Goal: Information Seeking & Learning: Learn about a topic

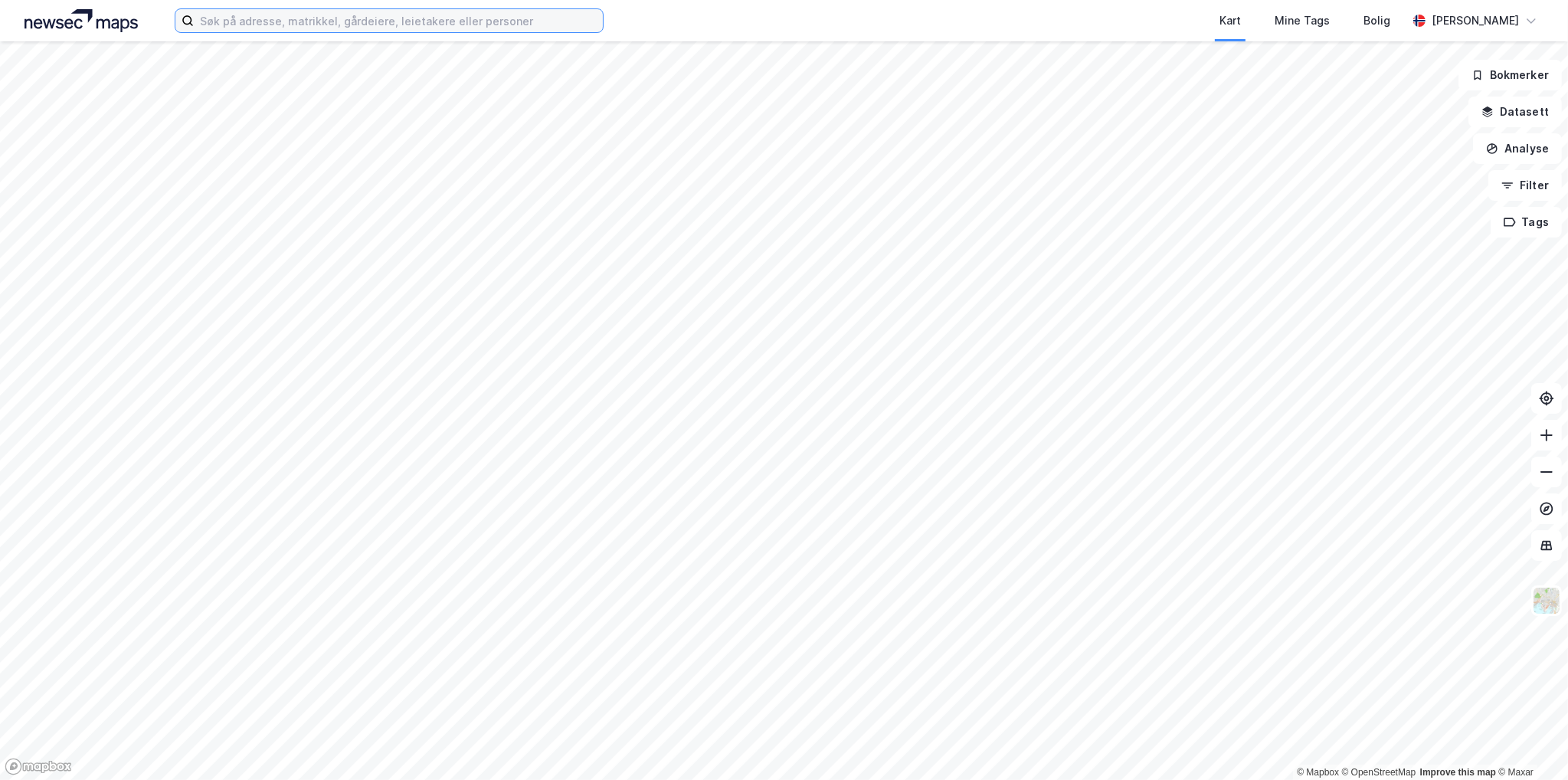
click at [352, 26] on input at bounding box center [397, 21] width 409 height 23
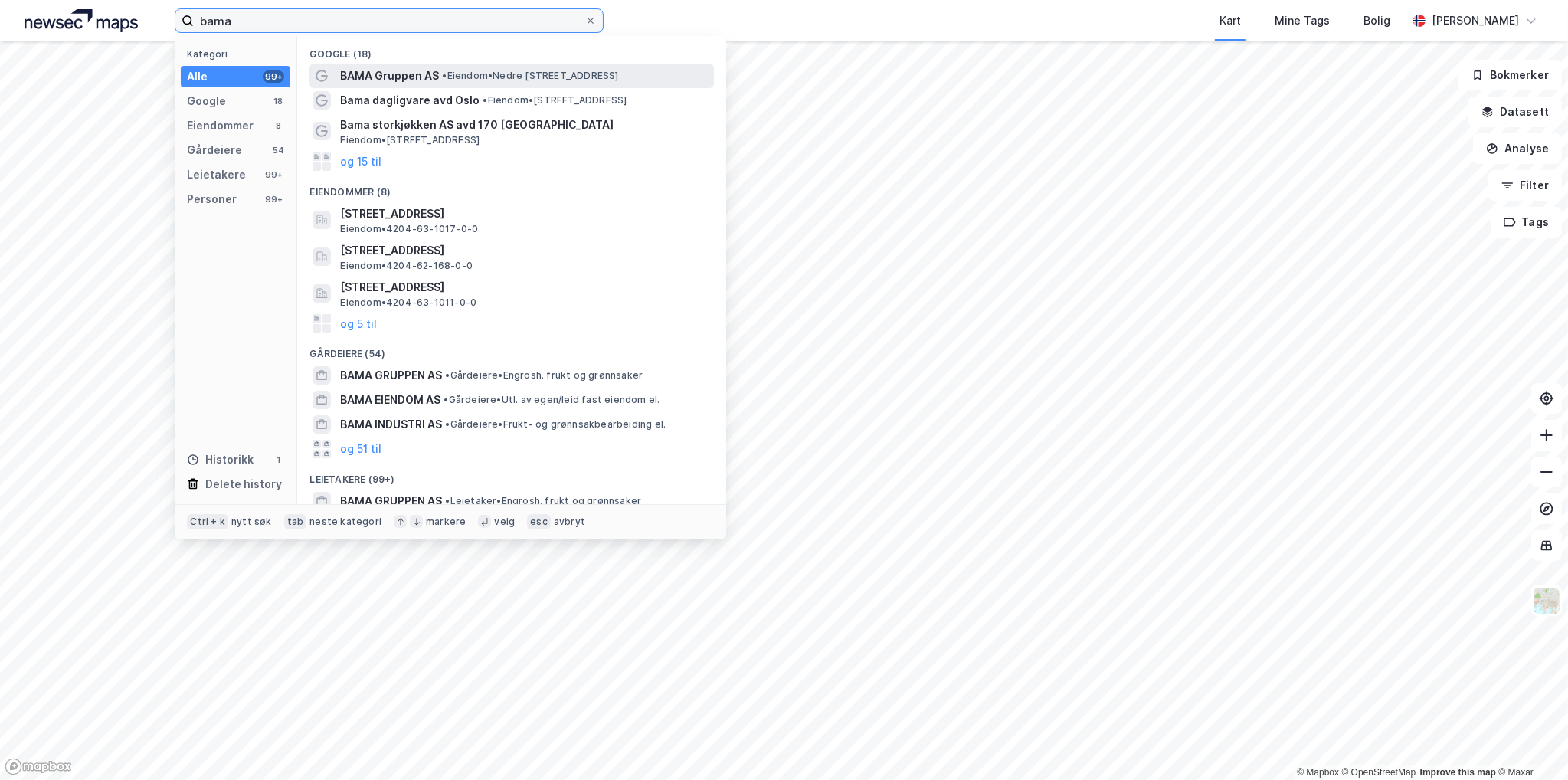
type input "bama"
click at [405, 71] on span "BAMA Gruppen AS" at bounding box center [390, 75] width 99 height 18
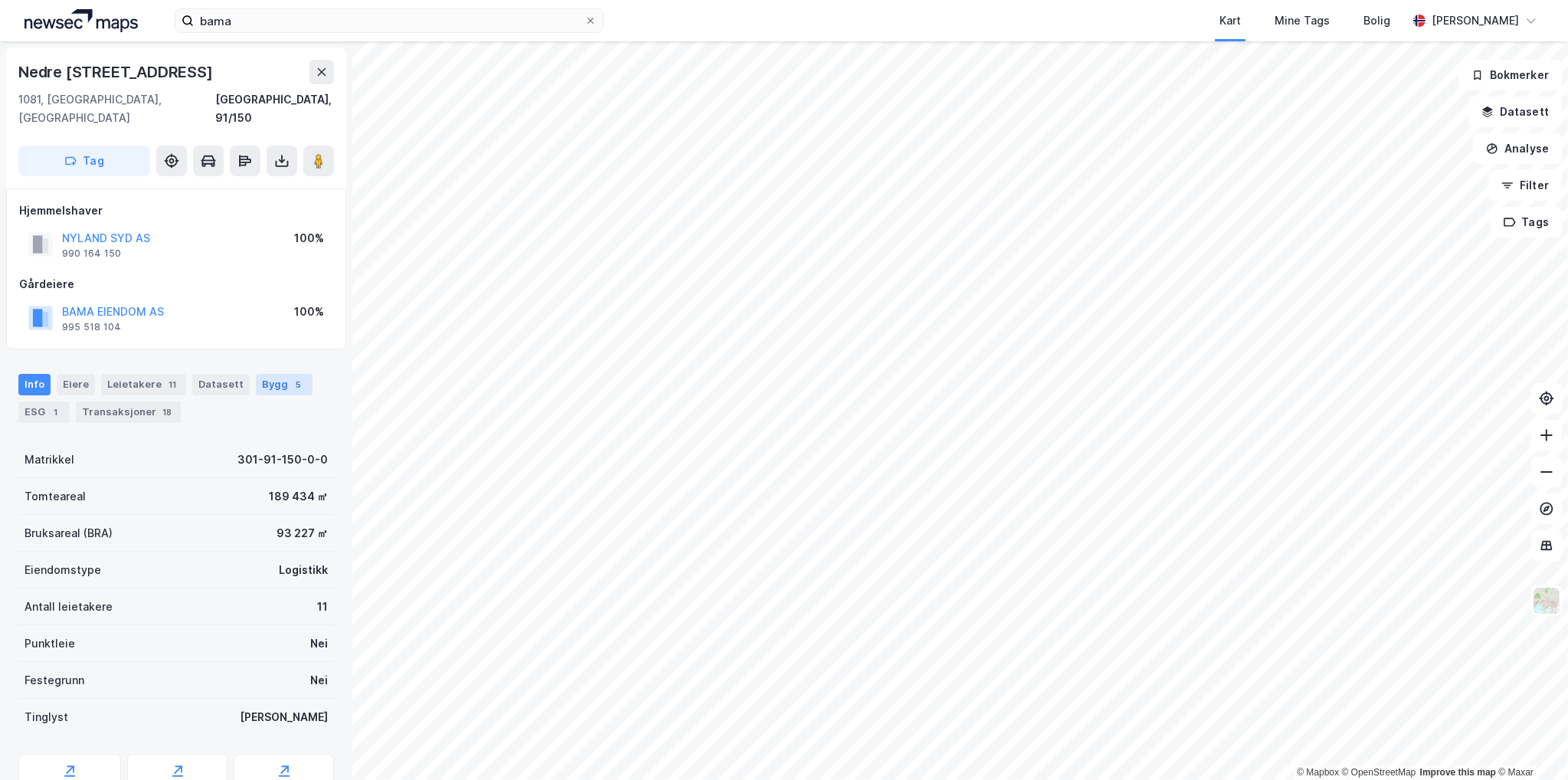
click at [256, 373] on div "Bygg 5" at bounding box center [285, 384] width 57 height 22
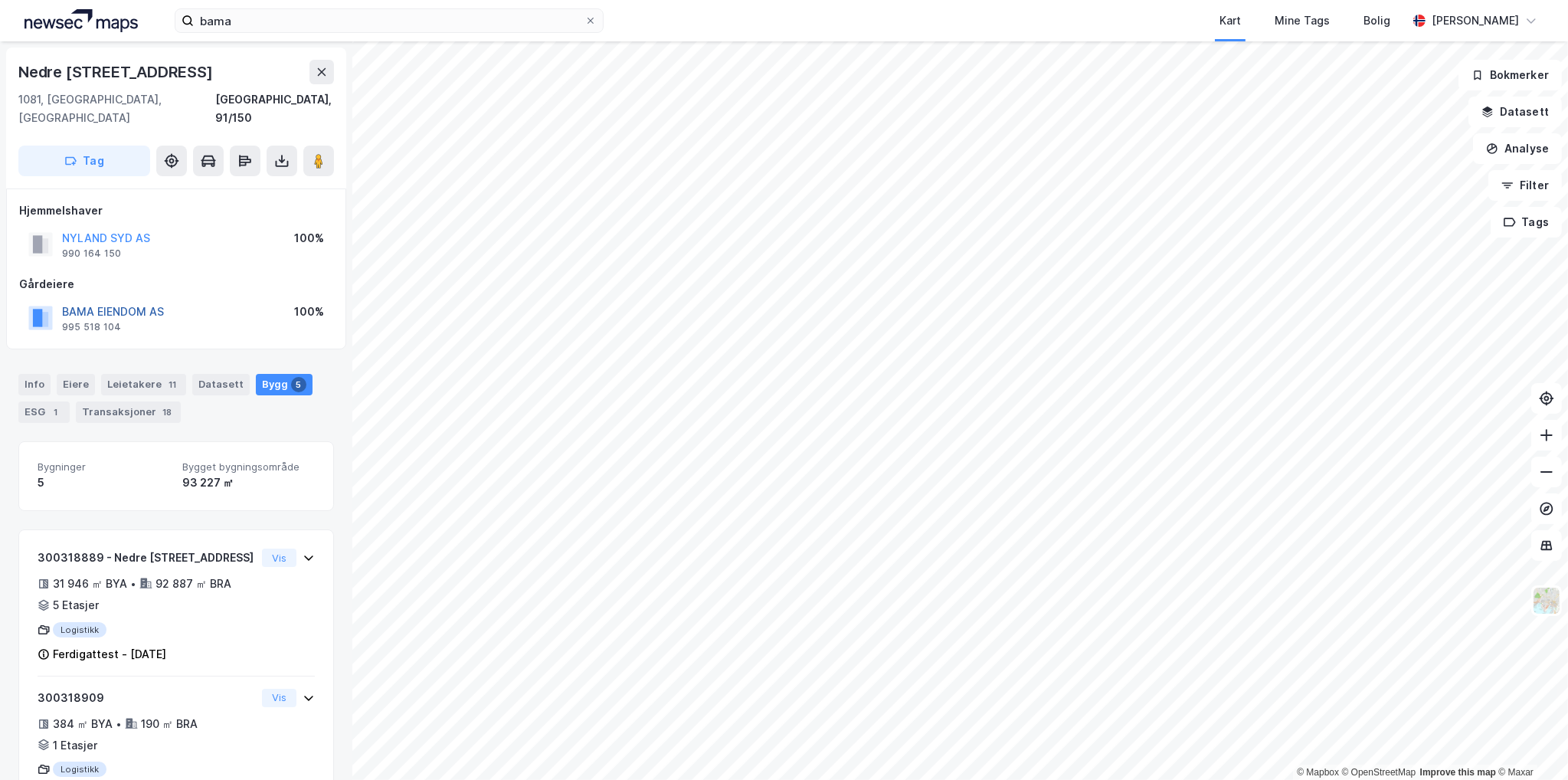
click at [0, 0] on button "BAMA EIENDOM AS" at bounding box center [0, 0] width 0 height 0
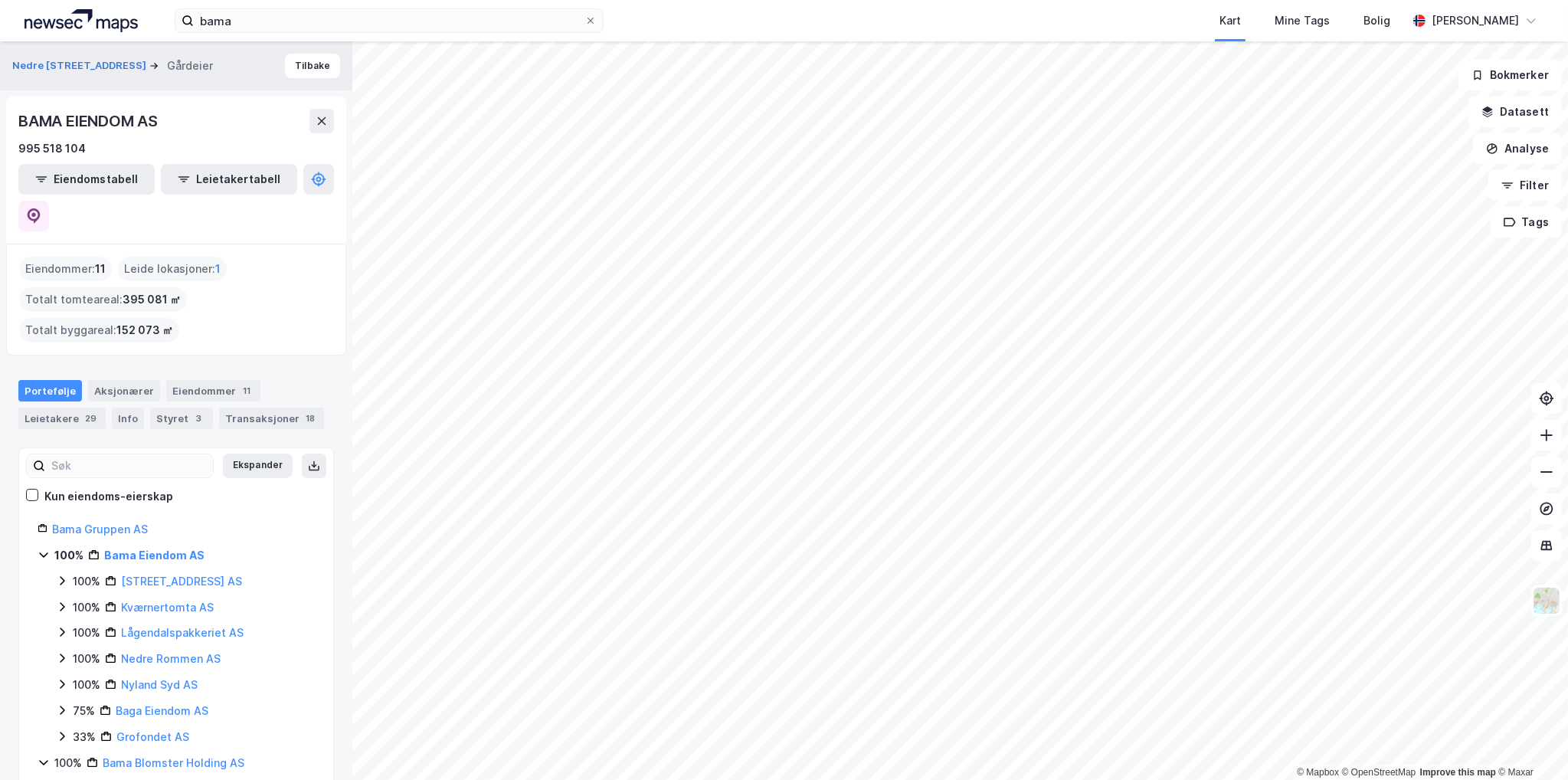
click at [307, 313] on div "Eiendommer : 11 Leide lokasjoner : 1 Totalt tomteareal : 395 081 ㎡ Totalt bygga…" at bounding box center [175, 299] width 340 height 111
